Goal: Contribute content: Contribute content

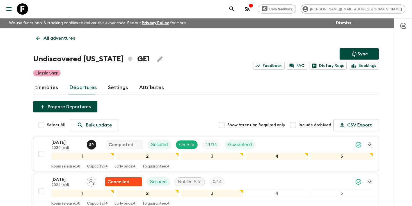
scroll to position [484, 0]
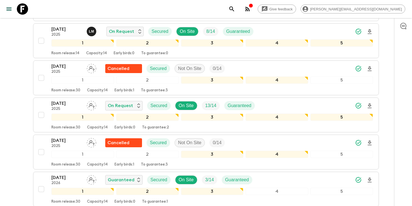
click at [234, 8] on icon "search adventures" at bounding box center [231, 8] width 5 height 5
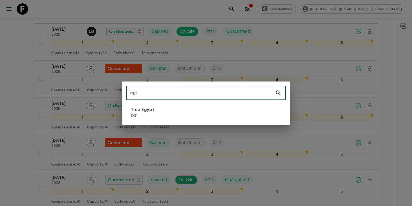
type input "eg1"
click at [149, 117] on p "EG1" at bounding box center [143, 116] width 24 height 6
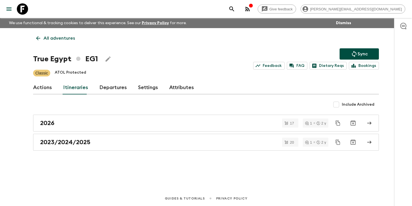
click at [76, 91] on link "Itineraries" at bounding box center [75, 87] width 25 height 13
click at [107, 90] on link "Departures" at bounding box center [113, 87] width 28 height 13
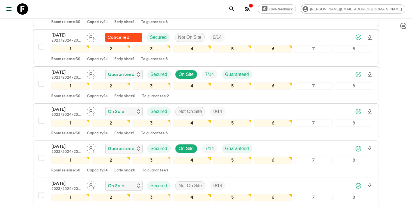
scroll to position [515, 0]
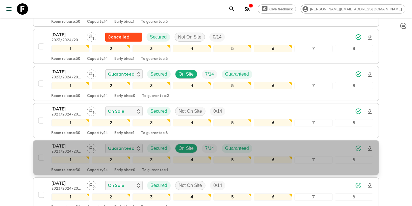
click at [307, 149] on div "[DATE] 2023/2024/2025 Guaranteed Secured On Site 7 / 14 Guaranteed" at bounding box center [212, 148] width 322 height 11
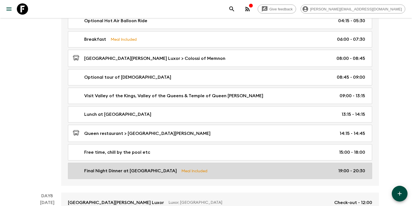
scroll to position [1247, 0]
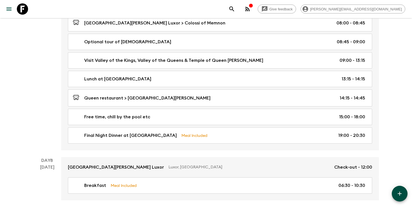
click at [235, 9] on icon "search adventures" at bounding box center [232, 9] width 7 height 7
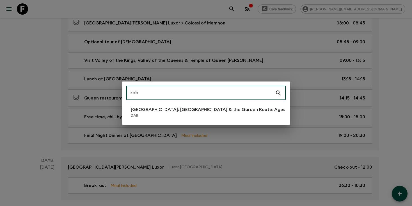
type input "zab"
click at [193, 105] on li "[GEOGRAPHIC_DATA]: [GEOGRAPHIC_DATA] & the Garden Route: Ages [DEMOGRAPHIC_DATA…" at bounding box center [205, 112] width 159 height 16
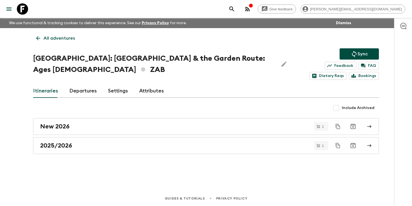
click at [79, 90] on link "Departures" at bounding box center [83, 90] width 28 height 13
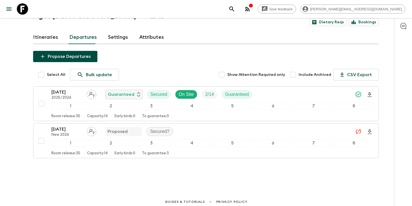
scroll to position [57, 0]
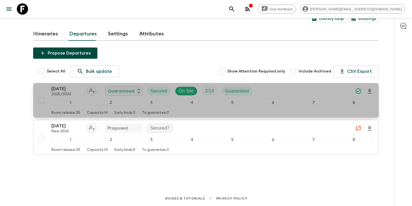
click at [55, 90] on p "[DATE]" at bounding box center [66, 88] width 31 height 7
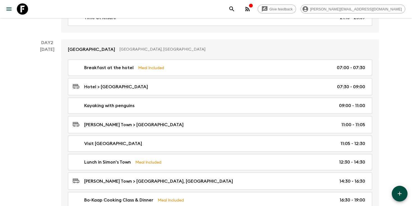
scroll to position [259, 0]
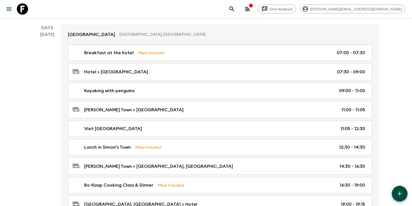
click at [234, 8] on icon "search adventures" at bounding box center [231, 8] width 5 height 5
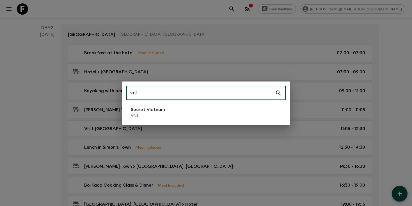
type input "vn1"
click at [173, 115] on li "Secret Vietnam VN1" at bounding box center [205, 112] width 159 height 16
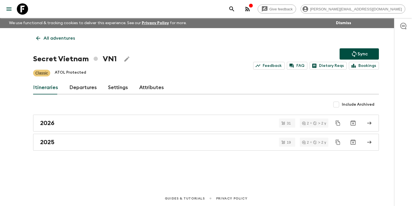
click at [83, 91] on link "Departures" at bounding box center [83, 87] width 28 height 13
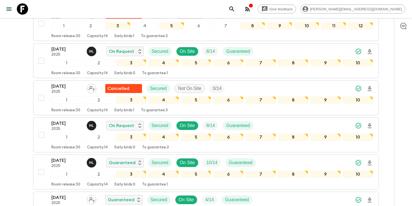
scroll to position [205, 0]
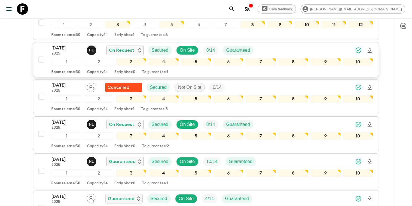
click at [65, 52] on p "2025" at bounding box center [66, 53] width 31 height 4
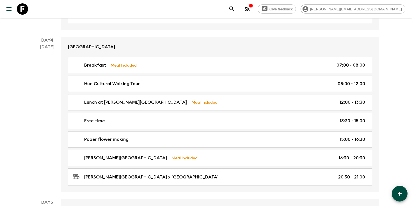
scroll to position [660, 0]
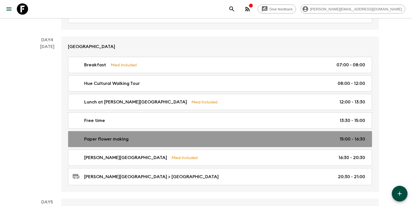
click at [165, 140] on div "Paper flower making 15:00 - 16:30" at bounding box center [219, 139] width 293 height 7
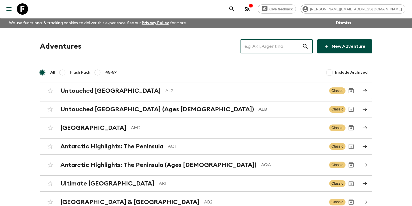
click at [276, 44] on input "text" at bounding box center [271, 46] width 61 height 16
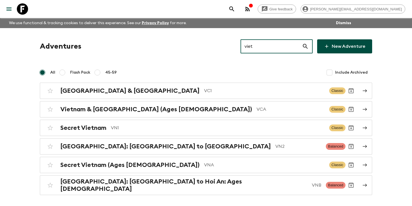
drag, startPoint x: 264, startPoint y: 47, endPoint x: 218, endPoint y: 47, distance: 46.3
click at [218, 47] on div "Adventures viet ​ New Adventure" at bounding box center [206, 46] width 332 height 14
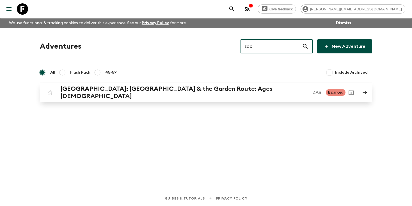
type input "zab"
click at [120, 91] on h2 "[GEOGRAPHIC_DATA]: [GEOGRAPHIC_DATA] & the Garden Route: Ages [DEMOGRAPHIC_DATA]" at bounding box center [184, 92] width 248 height 15
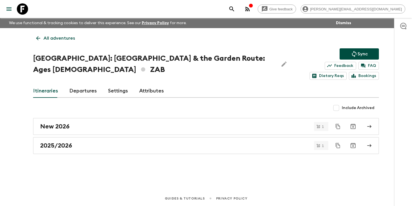
click at [78, 92] on link "Departures" at bounding box center [83, 90] width 28 height 13
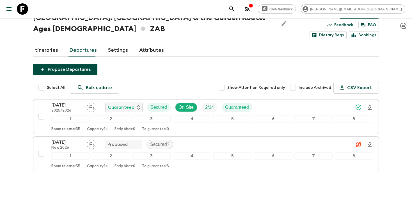
scroll to position [41, 0]
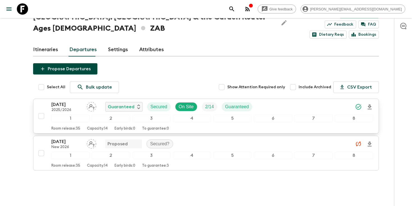
click at [61, 106] on p "[DATE]" at bounding box center [66, 104] width 31 height 7
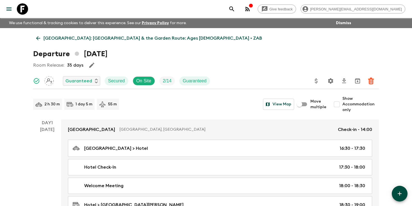
click at [234, 7] on icon "search adventures" at bounding box center [231, 8] width 5 height 5
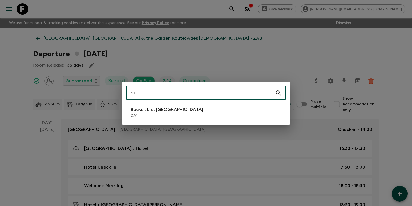
type input "z"
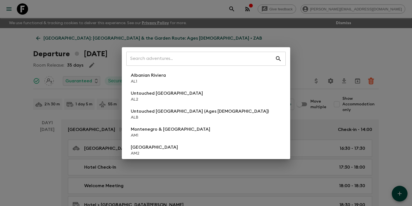
click at [25, 144] on div "​ Albanian Riviera AL1 Untouched Albania AL2 Untouched Albania (Ages 45-59) ALB…" at bounding box center [206, 103] width 412 height 206
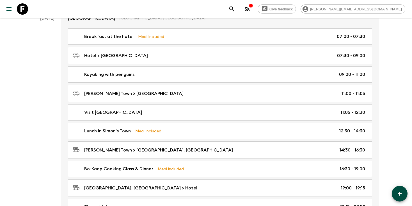
scroll to position [275, 0]
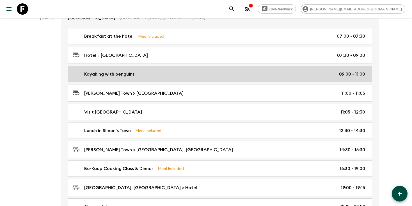
click at [138, 72] on div "Kayaking with penguins 09:00 - 11:00" at bounding box center [219, 74] width 293 height 7
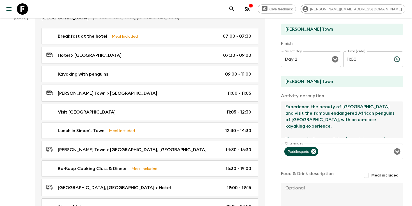
scroll to position [13, 0]
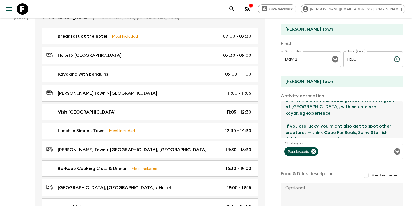
drag, startPoint x: 286, startPoint y: 108, endPoint x: 289, endPoint y: 140, distance: 32.1
click at [289, 140] on div "Activity Title Kayaking with penguins Show as activity on website inclusion lis…" at bounding box center [342, 76] width 122 height 288
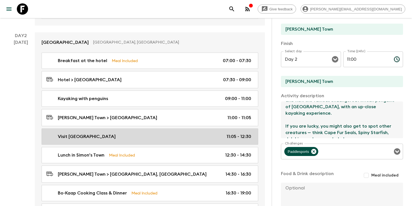
scroll to position [251, 0]
click at [86, 136] on p "Visit [GEOGRAPHIC_DATA]" at bounding box center [87, 136] width 58 height 7
type input "Visit [GEOGRAPHIC_DATA]"
type input "Boulder's Beach"
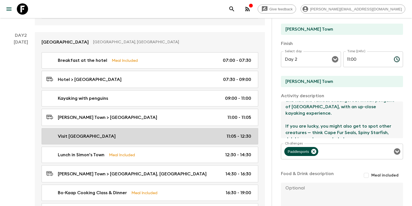
type textarea "Nestled along the scenic coastline near Simon’s Town, Boulders Beach is famous …"
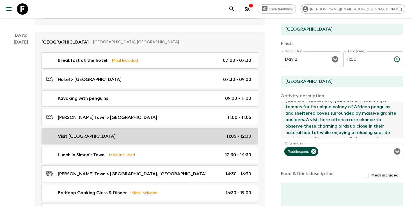
type input "11:05"
type input "12:30"
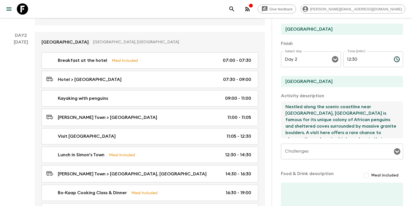
scroll to position [39, 0]
drag, startPoint x: 285, startPoint y: 106, endPoint x: 303, endPoint y: 146, distance: 43.2
click at [303, 146] on div "Activity Title Visit Boulder's Beach Show as activity on website inclusion list…" at bounding box center [342, 76] width 122 height 288
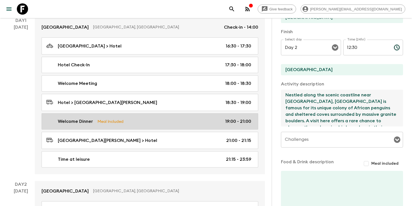
scroll to position [102, 0]
